Goal: Information Seeking & Learning: Learn about a topic

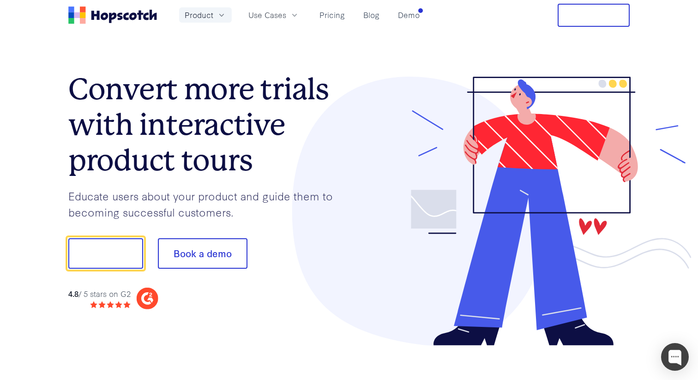
click at [202, 18] on span "Product" at bounding box center [199, 15] width 29 height 12
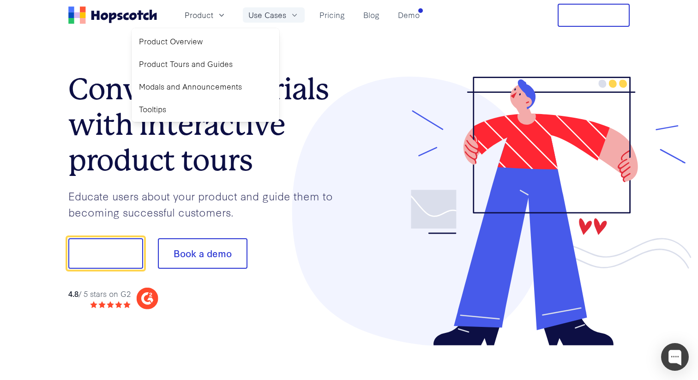
click at [262, 20] on span "Use Cases" at bounding box center [267, 15] width 38 height 12
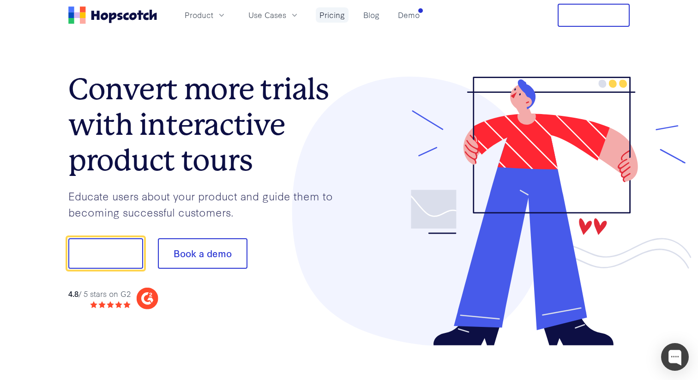
click at [332, 18] on link "Pricing" at bounding box center [332, 14] width 33 height 15
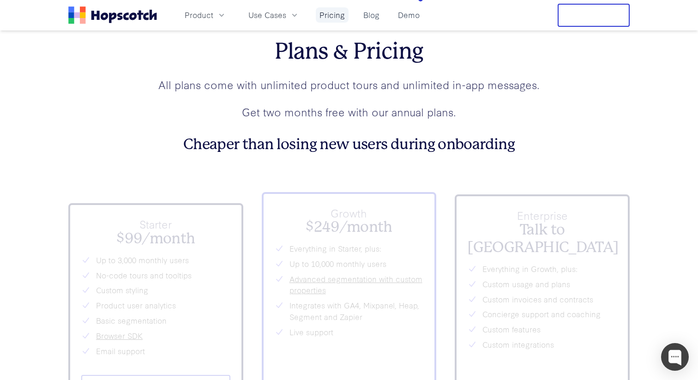
scroll to position [3250, 0]
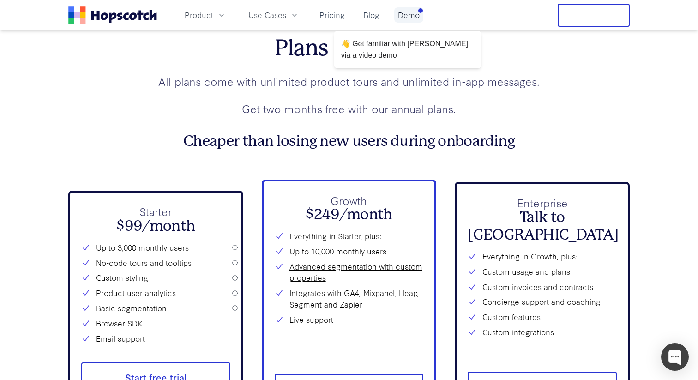
click at [401, 22] on link "Demo" at bounding box center [408, 14] width 29 height 15
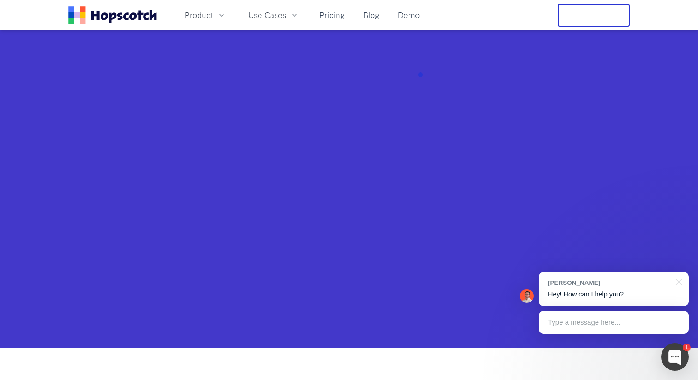
scroll to position [346, 0]
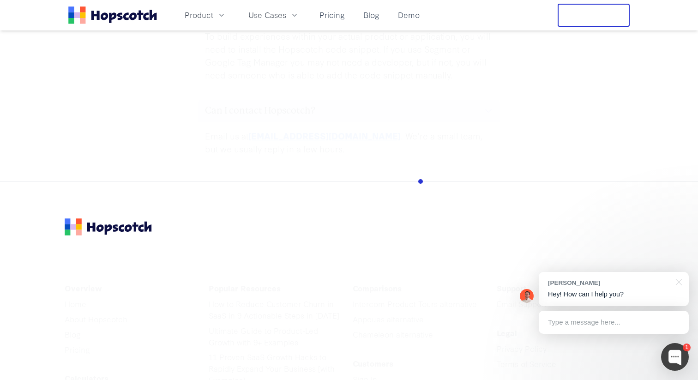
scroll to position [4690, 0]
